Goal: Entertainment & Leisure: Browse casually

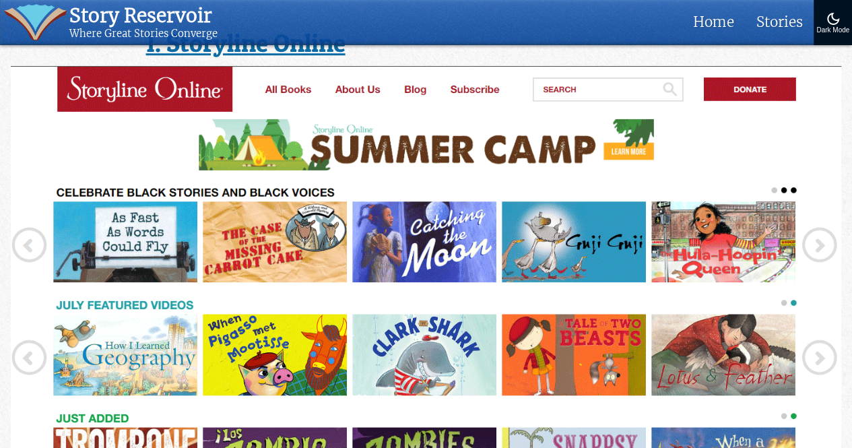
scroll to position [606, 0]
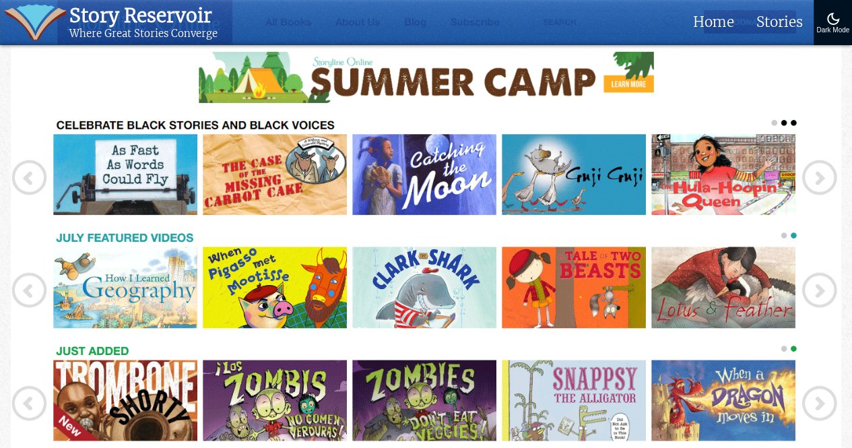
click at [591, 277] on img at bounding box center [426, 266] width 831 height 534
click at [569, 286] on img at bounding box center [426, 266] width 831 height 534
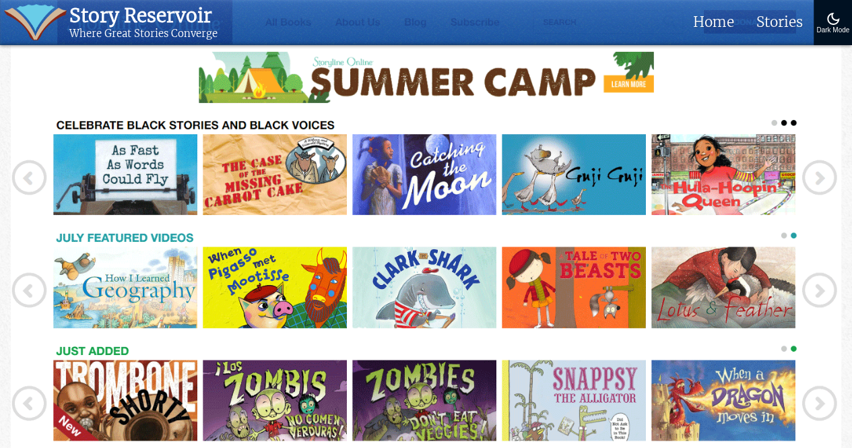
click at [569, 286] on img at bounding box center [426, 266] width 831 height 534
click at [680, 300] on img at bounding box center [426, 266] width 831 height 534
click at [680, 299] on img at bounding box center [426, 266] width 831 height 534
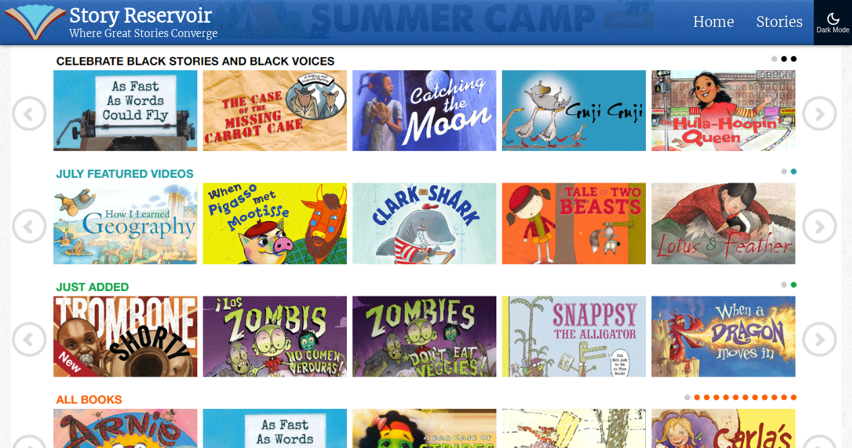
scroll to position [674, 0]
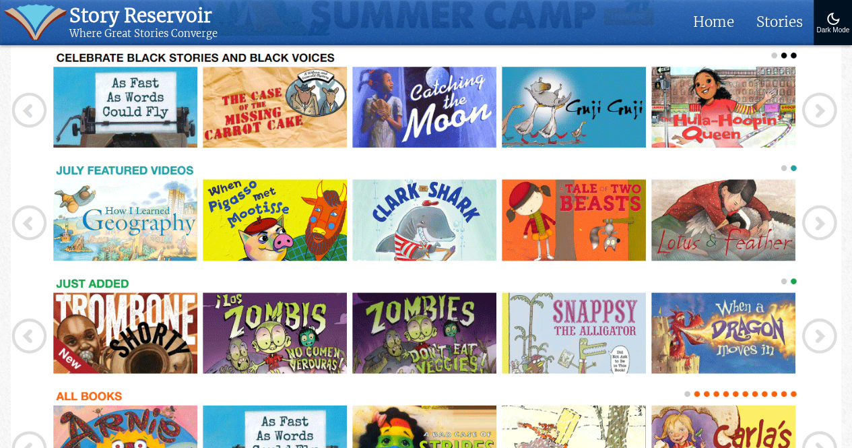
click at [313, 208] on img at bounding box center [426, 198] width 831 height 534
drag, startPoint x: 335, startPoint y: 221, endPoint x: 395, endPoint y: 231, distance: 60.8
click at [337, 222] on img at bounding box center [426, 198] width 831 height 534
click at [498, 250] on img at bounding box center [426, 198] width 831 height 534
click at [449, 395] on img at bounding box center [426, 198] width 831 height 534
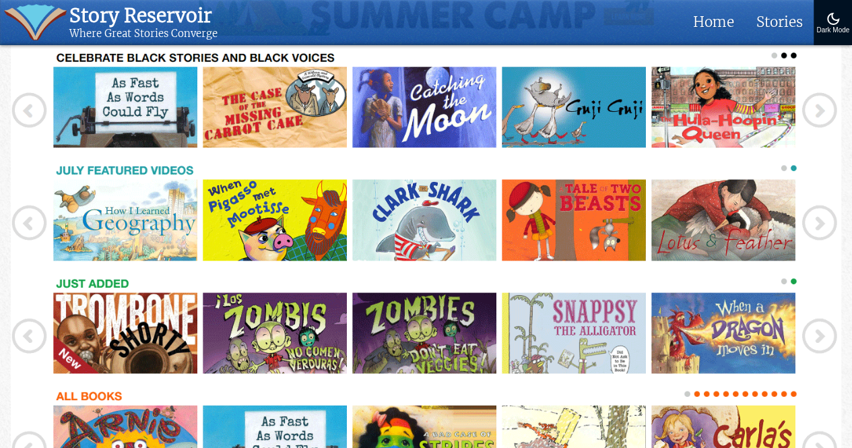
click at [829, 321] on img at bounding box center [426, 198] width 831 height 534
drag, startPoint x: 829, startPoint y: 321, endPoint x: 673, endPoint y: 188, distance: 205.5
click at [719, 226] on img at bounding box center [426, 198] width 831 height 534
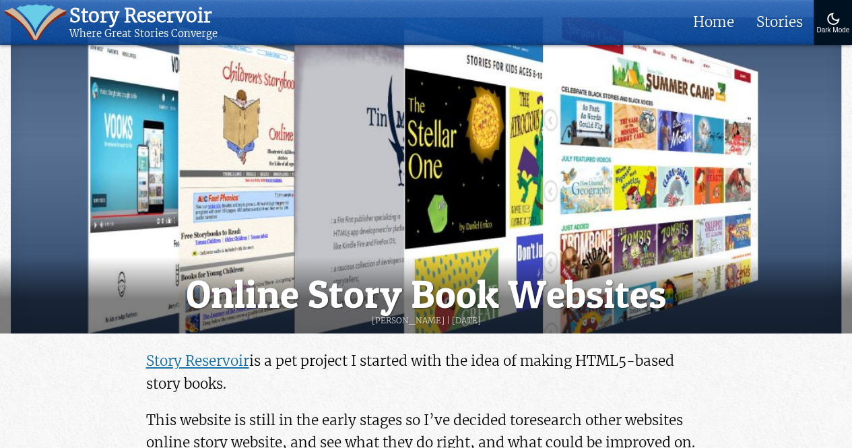
scroll to position [0, 0]
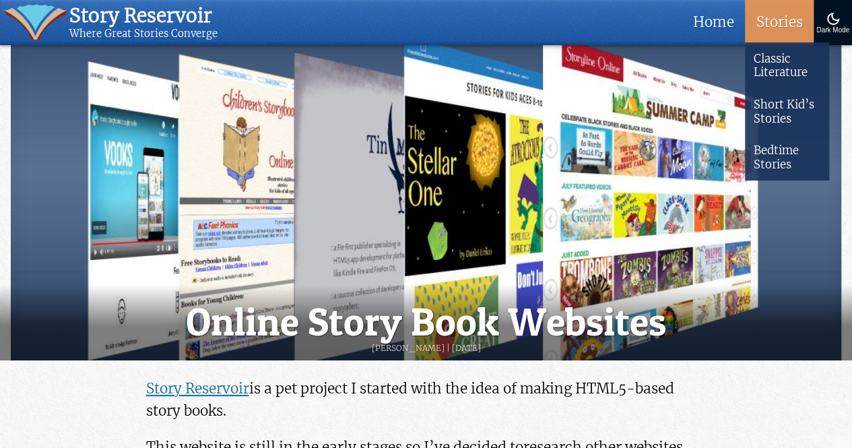
click at [792, 20] on link "Stories" at bounding box center [779, 22] width 69 height 45
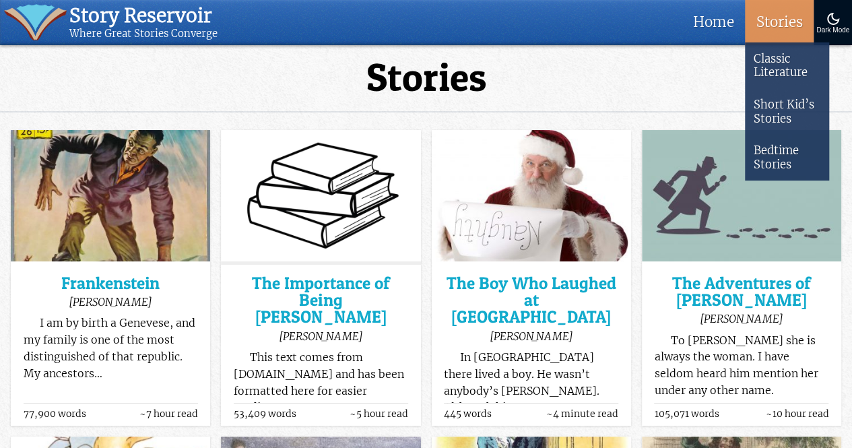
click at [778, 18] on link "Stories" at bounding box center [779, 22] width 69 height 45
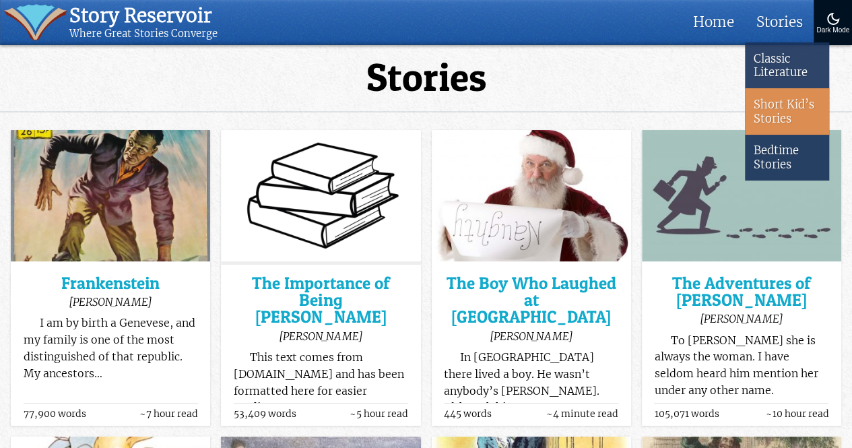
click at [798, 107] on link "Short Kid’s Stories" at bounding box center [787, 111] width 84 height 46
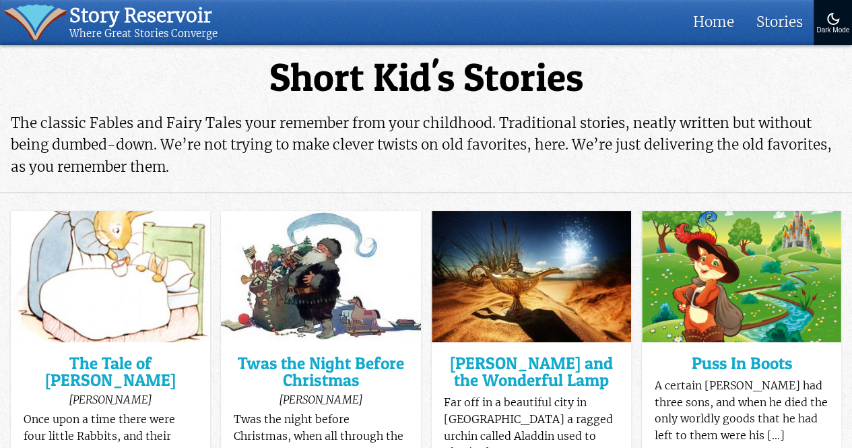
click at [737, 290] on img at bounding box center [741, 276] width 199 height 131
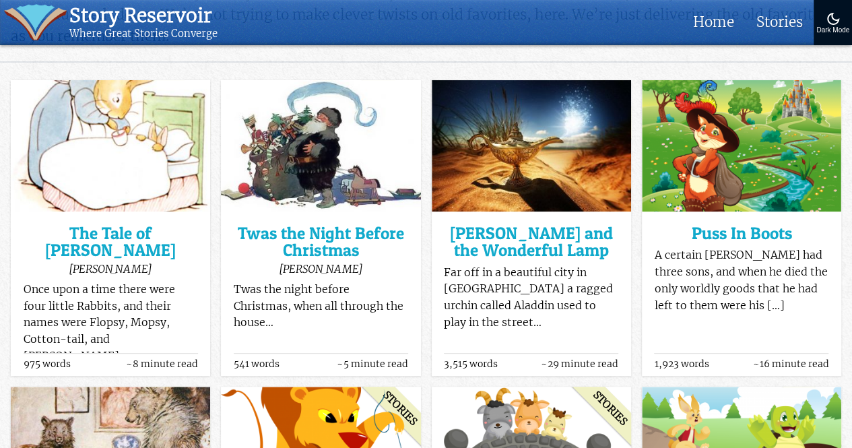
scroll to position [135, 0]
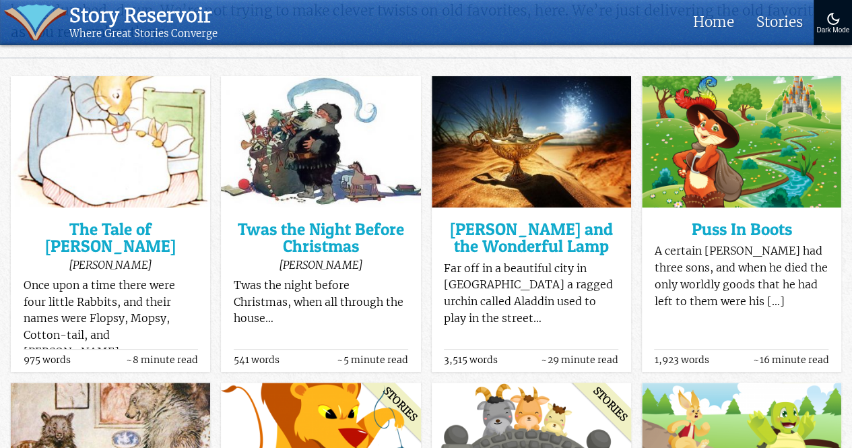
click at [147, 277] on div "stories The Tale of Peter Rabbit Beatrix Potter Once upon a time there were fou…" at bounding box center [111, 283] width 174 height 132
click at [135, 215] on div "stories The Tale of Peter Rabbit Beatrix Potter Once upon a time there were fou…" at bounding box center [110, 291] width 199 height 161
click at [152, 242] on h3 "The Tale of Peter Rabbit" at bounding box center [111, 238] width 174 height 34
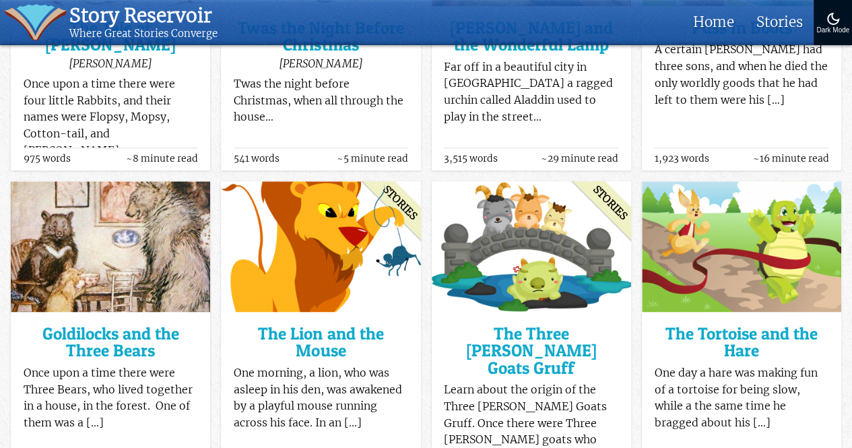
scroll to position [337, 0]
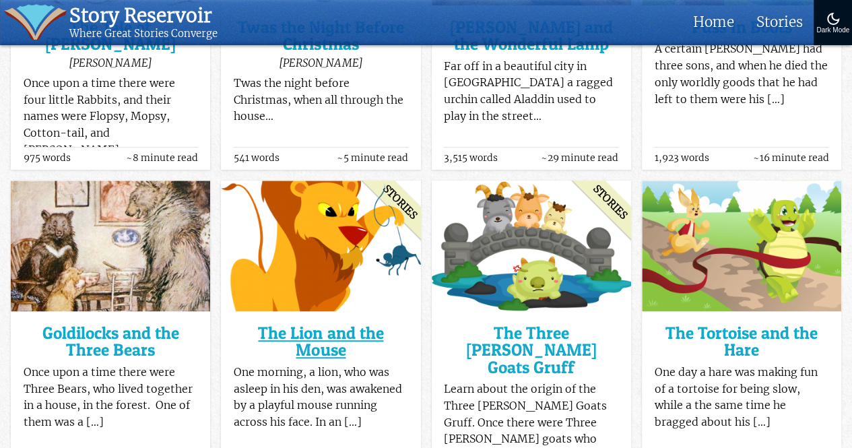
click at [351, 325] on h3 "The Lion and the Mouse" at bounding box center [321, 342] width 174 height 34
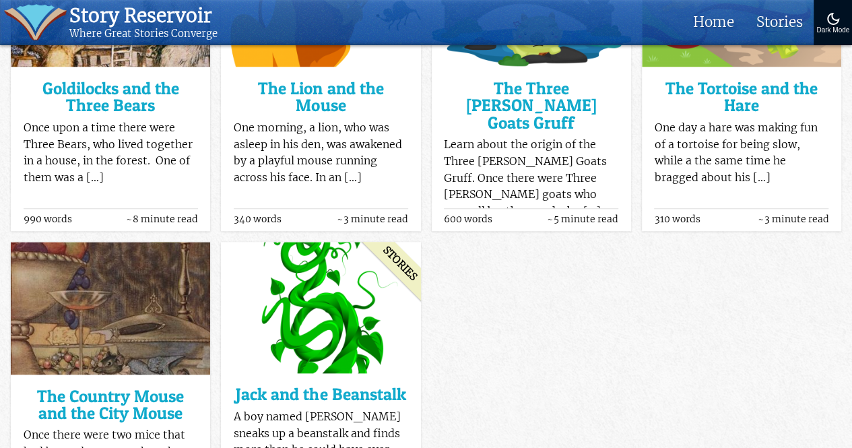
scroll to position [528, 0]
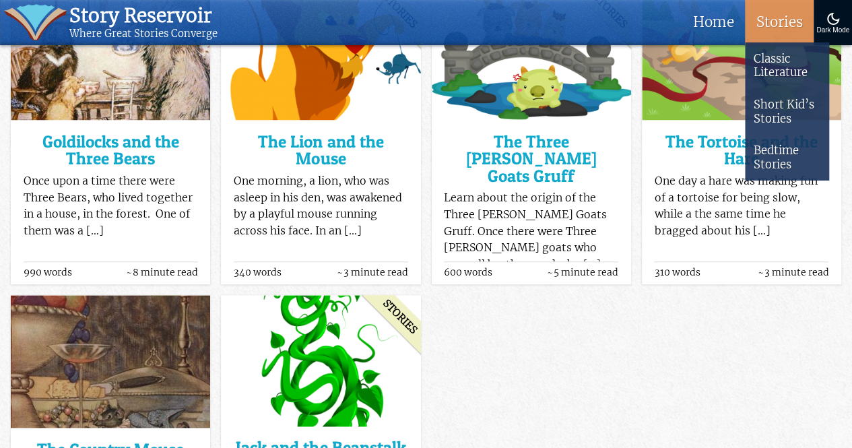
click at [778, 11] on link "Stories" at bounding box center [779, 22] width 69 height 45
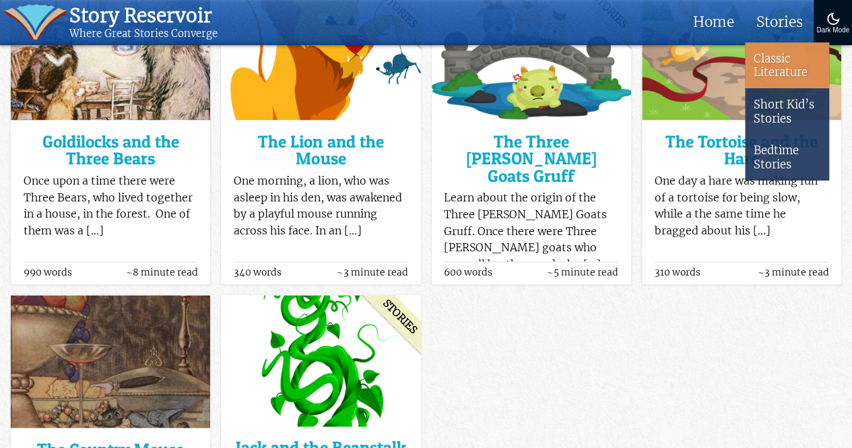
click at [803, 79] on link "Classic Literature" at bounding box center [787, 65] width 84 height 46
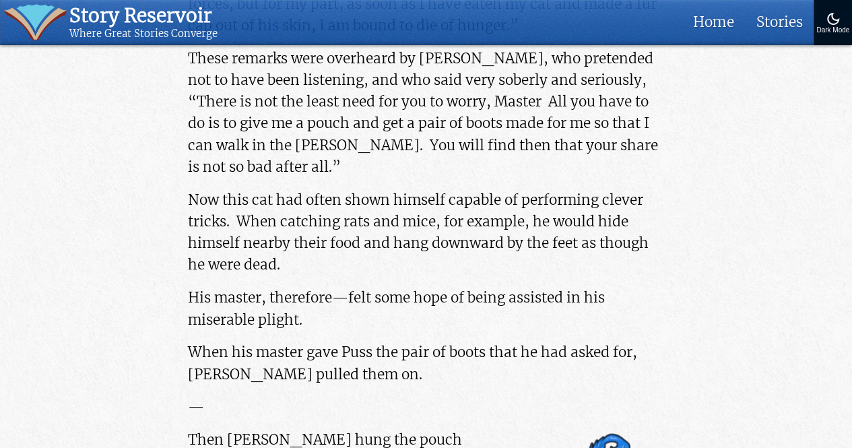
scroll to position [539, 0]
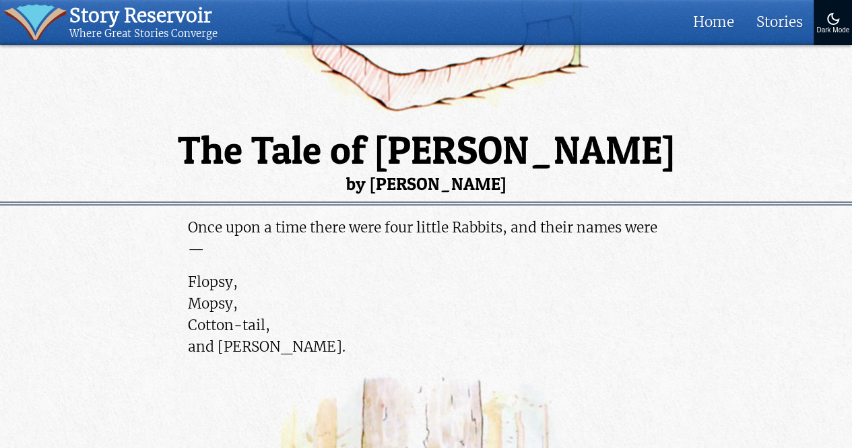
scroll to position [135, 0]
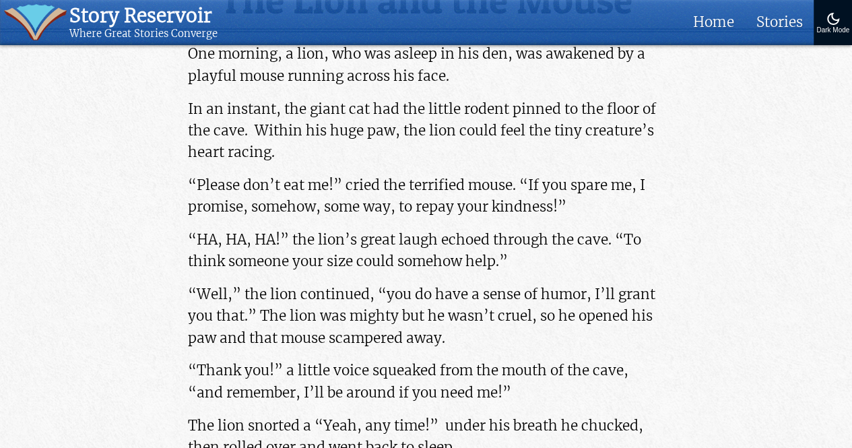
scroll to position [404, 0]
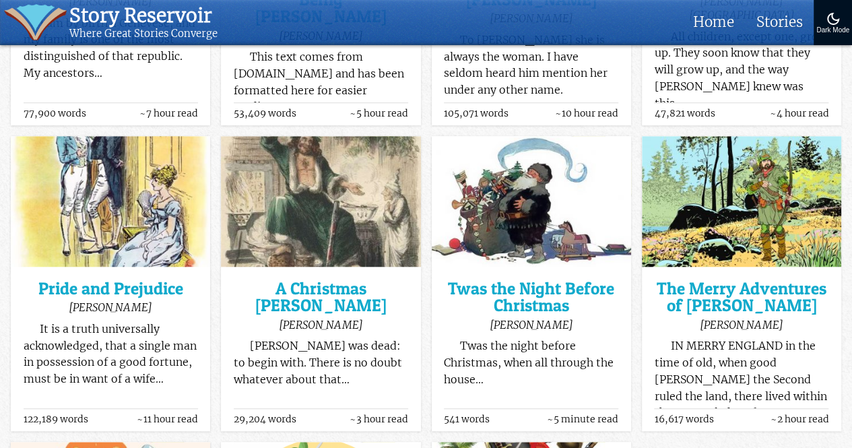
scroll to position [337, 0]
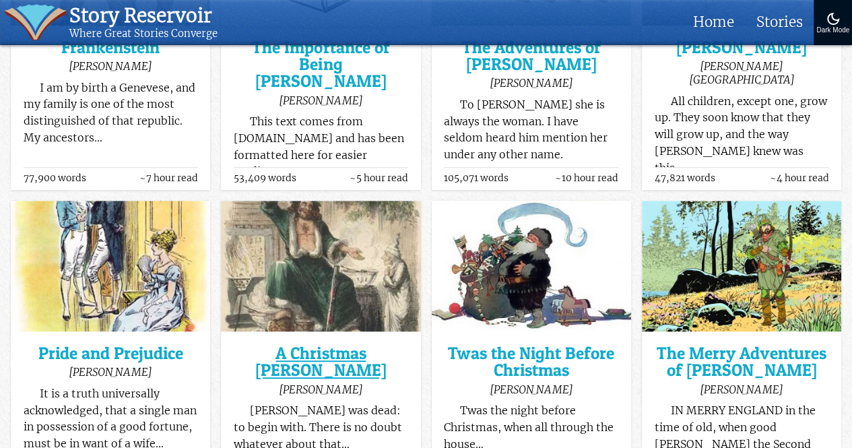
drag, startPoint x: 269, startPoint y: 343, endPoint x: 326, endPoint y: 350, distance: 57.7
drag, startPoint x: 224, startPoint y: 349, endPoint x: 397, endPoint y: 356, distance: 173.3
click at [397, 356] on div "stories A Christmas [PERSON_NAME] [PERSON_NAME] [PERSON_NAME] was dead: to begi…" at bounding box center [320, 415] width 199 height 161
copy h3 "A Christmas [PERSON_NAME]"
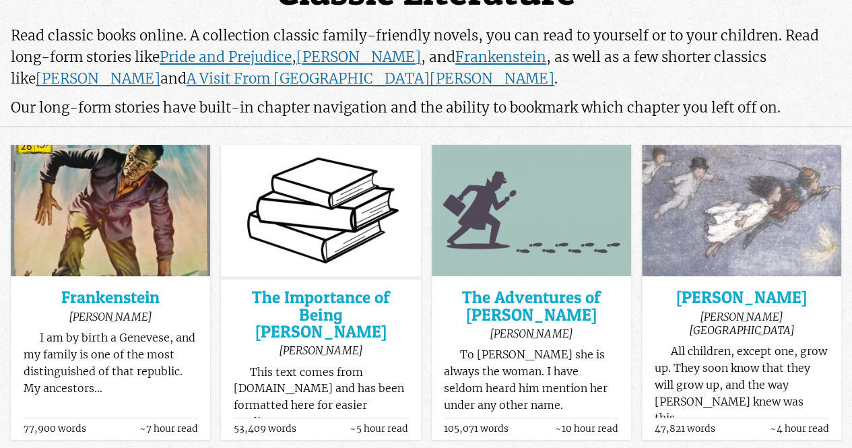
scroll to position [0, 0]
